Goal: Task Accomplishment & Management: Complete application form

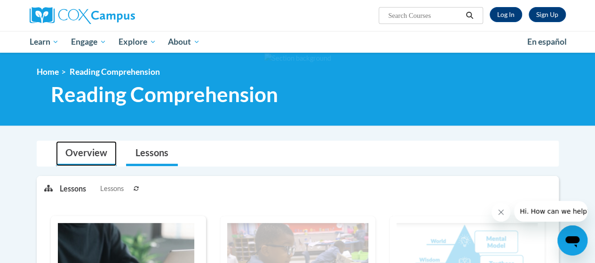
click at [83, 149] on link "Overview" at bounding box center [86, 153] width 61 height 25
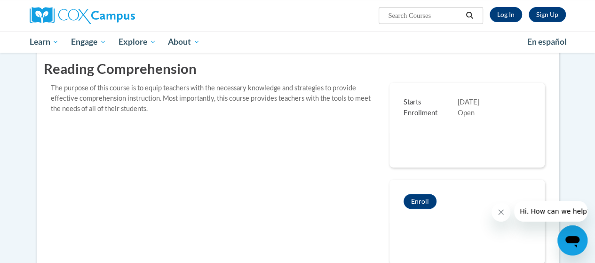
scroll to position [141, 0]
click at [501, 14] on link "Log In" at bounding box center [506, 14] width 32 height 15
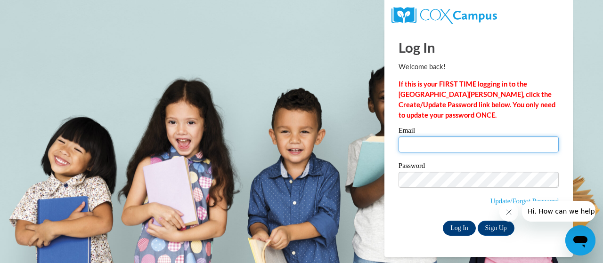
type input "dwlngcrs@gmail.com"
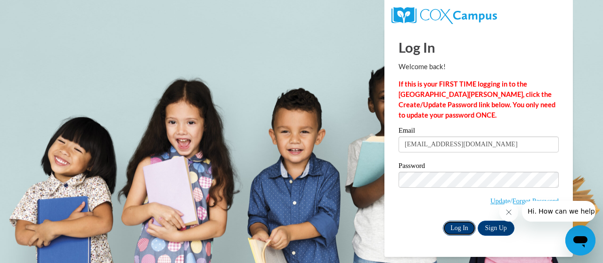
click at [460, 222] on input "Log In" at bounding box center [458, 228] width 33 height 15
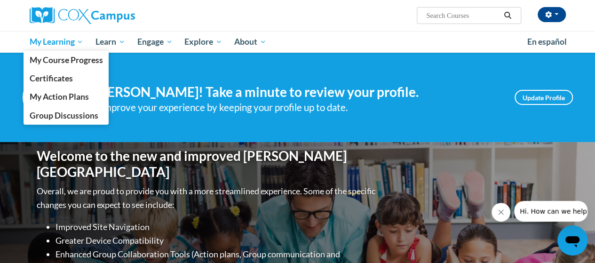
click at [55, 44] on span "My Learning" at bounding box center [56, 41] width 54 height 11
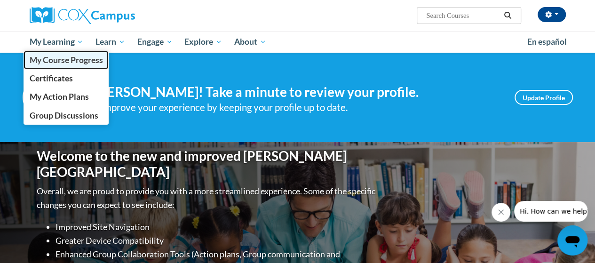
click at [63, 58] on span "My Course Progress" at bounding box center [65, 60] width 73 height 10
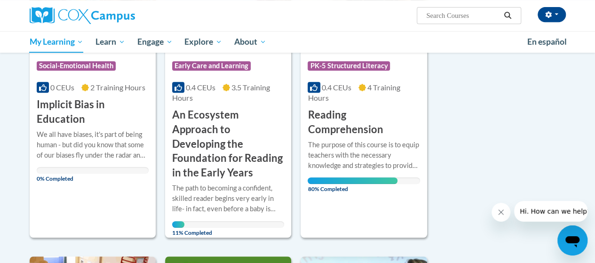
scroll to position [235, 0]
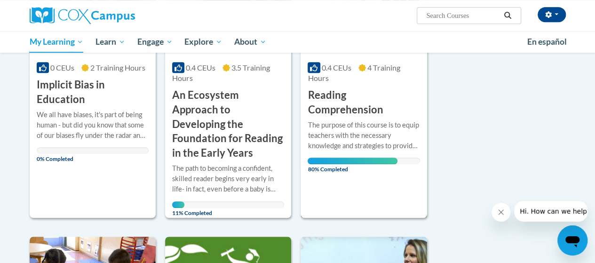
click at [335, 109] on h3 "Reading Comprehension" at bounding box center [364, 102] width 112 height 29
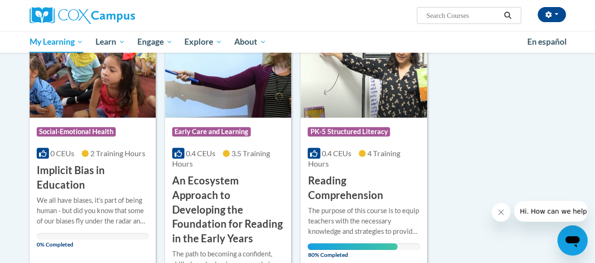
scroll to position [141, 0]
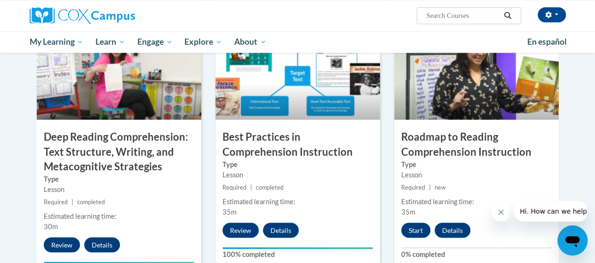
scroll to position [753, 0]
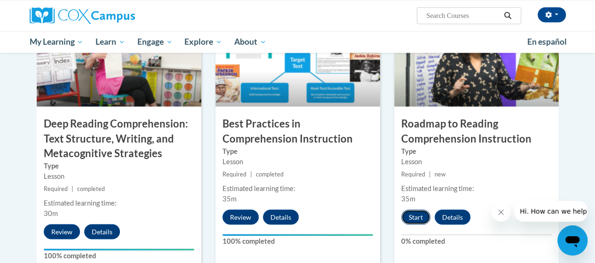
click at [418, 215] on button "Start" at bounding box center [416, 216] width 29 height 15
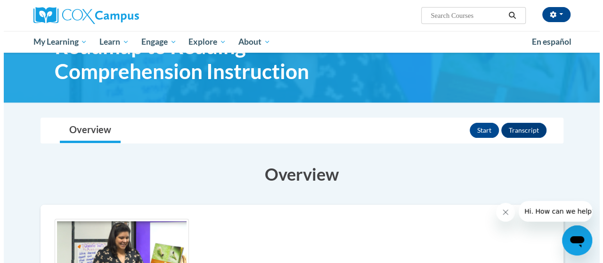
scroll to position [47, 0]
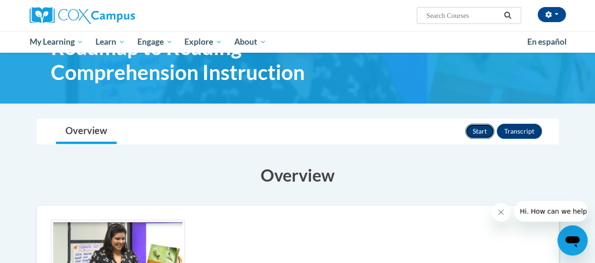
click at [481, 128] on button "Start" at bounding box center [480, 131] width 29 height 15
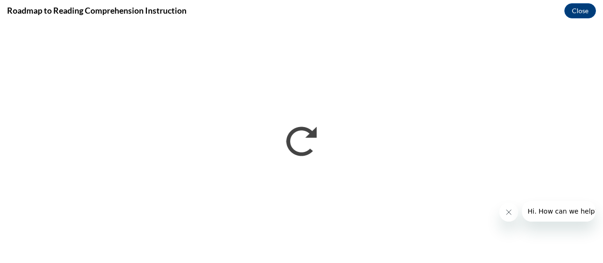
scroll to position [0, 0]
